Goal: Task Accomplishment & Management: Manage account settings

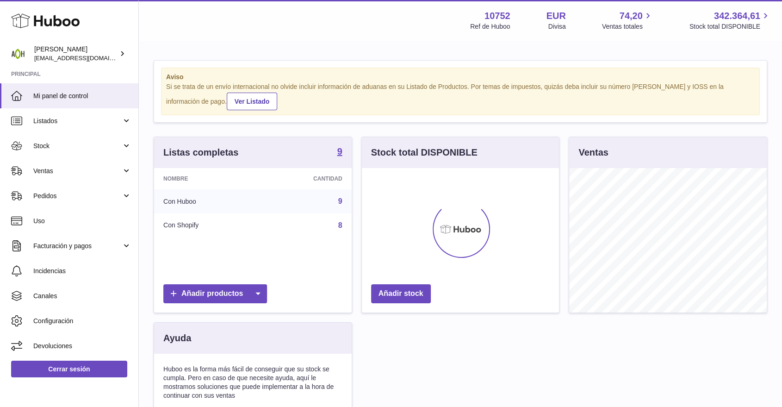
scroll to position [144, 197]
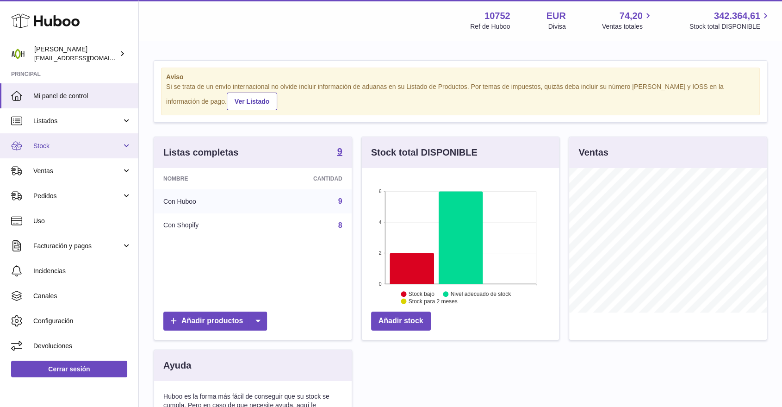
click at [59, 147] on span "Stock" at bounding box center [77, 146] width 88 height 9
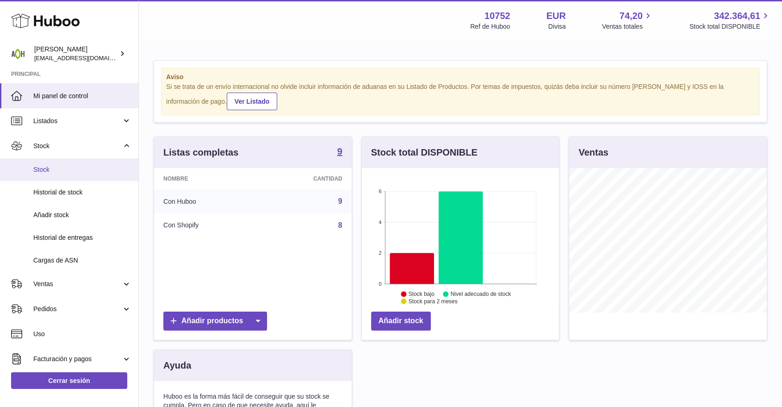
click at [50, 170] on span "Stock" at bounding box center [82, 169] width 98 height 9
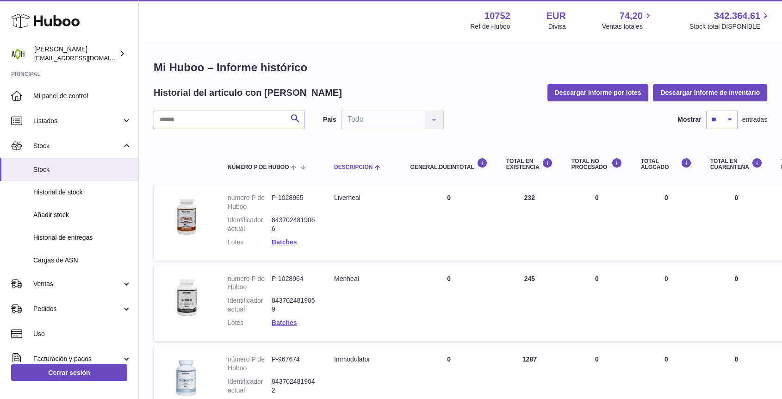
click at [340, 167] on span "Descripción" at bounding box center [353, 167] width 38 height 6
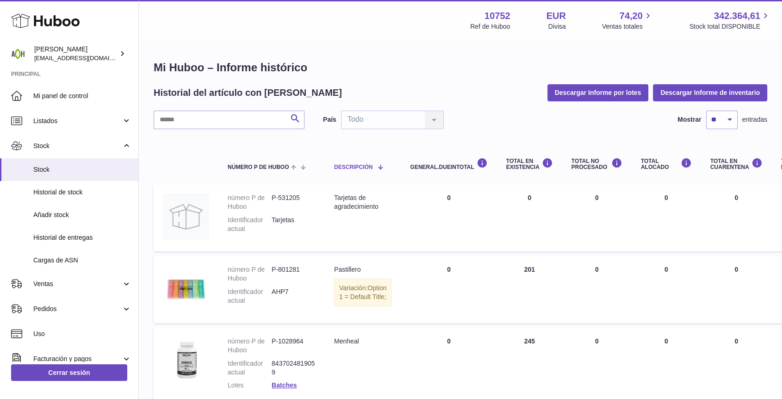
click at [340, 167] on span "Descripción" at bounding box center [353, 167] width 38 height 6
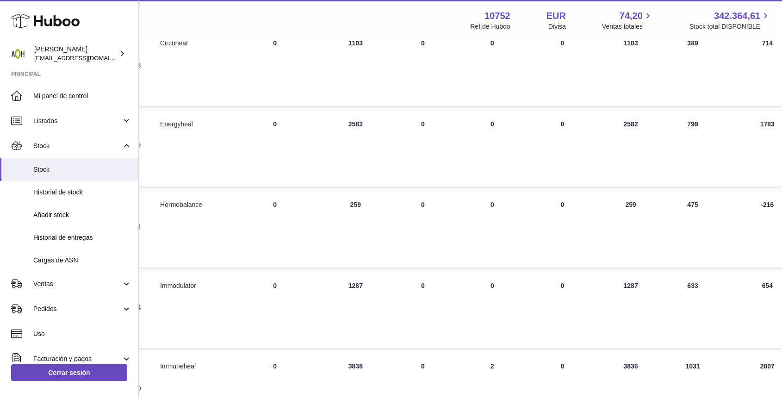
scroll to position [154, 174]
